Goal: Task Accomplishment & Management: Use online tool/utility

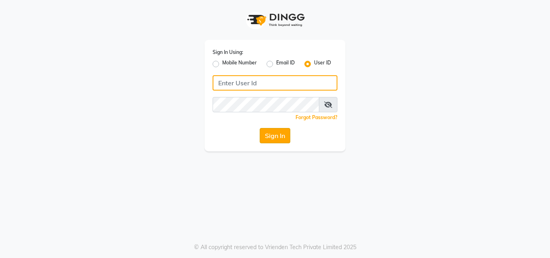
type input "[EMAIL_ADDRESS][DOMAIN_NAME]"
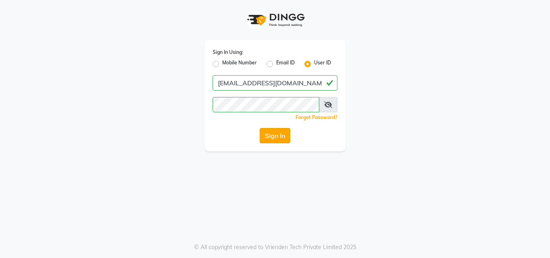
click at [279, 131] on button "Sign In" at bounding box center [275, 135] width 31 height 15
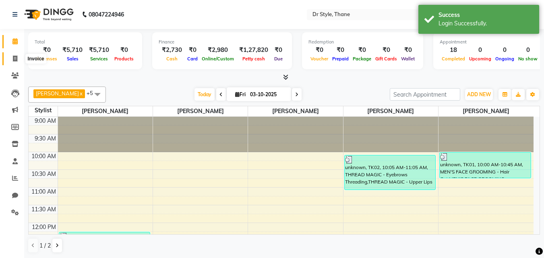
click at [18, 54] on span at bounding box center [15, 58] width 14 height 9
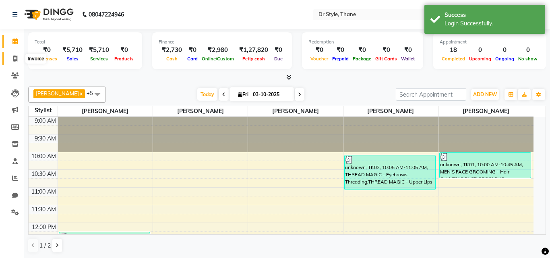
select select "7832"
select select "service"
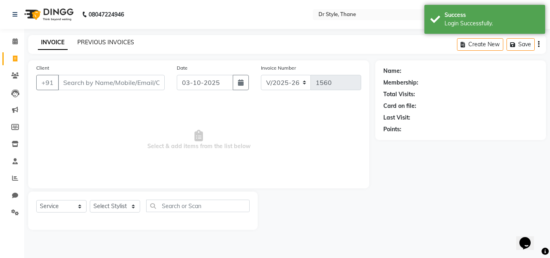
click at [102, 40] on link "PREVIOUS INVOICES" at bounding box center [105, 42] width 57 height 7
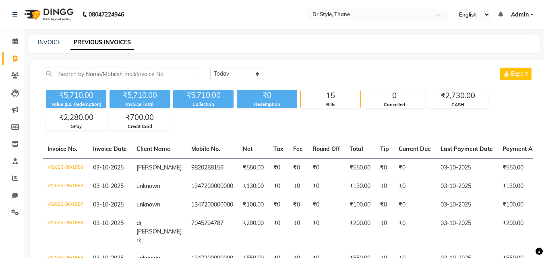
click at [204, 7] on nav "08047224946 Select Location × Dr Style, Thane English ENGLISH Español العربية म…" at bounding box center [272, 14] width 544 height 29
click at [14, 178] on icon at bounding box center [15, 178] width 6 height 6
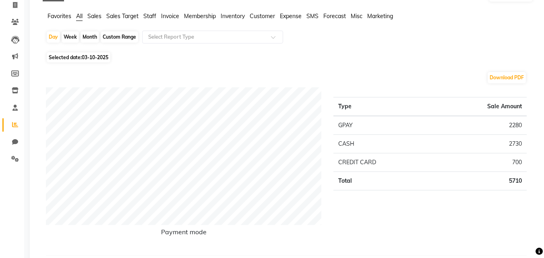
scroll to position [40, 0]
